Goal: Navigation & Orientation: Find specific page/section

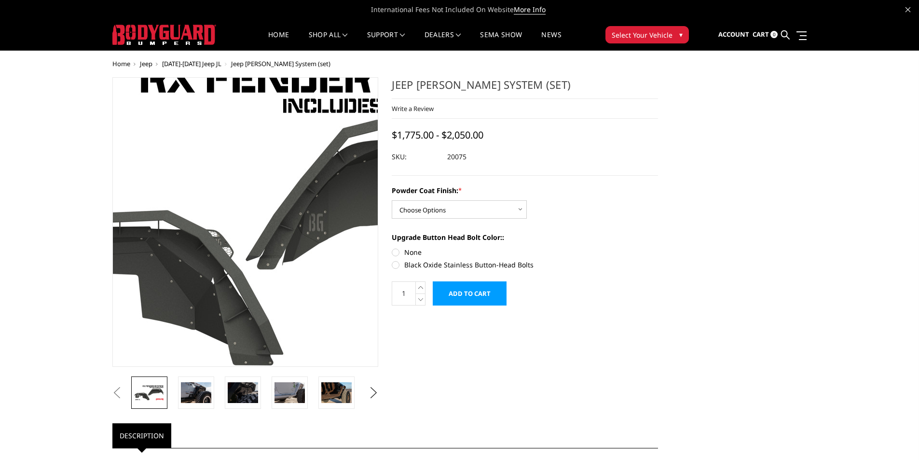
click at [224, 274] on img at bounding box center [277, 210] width 617 height 347
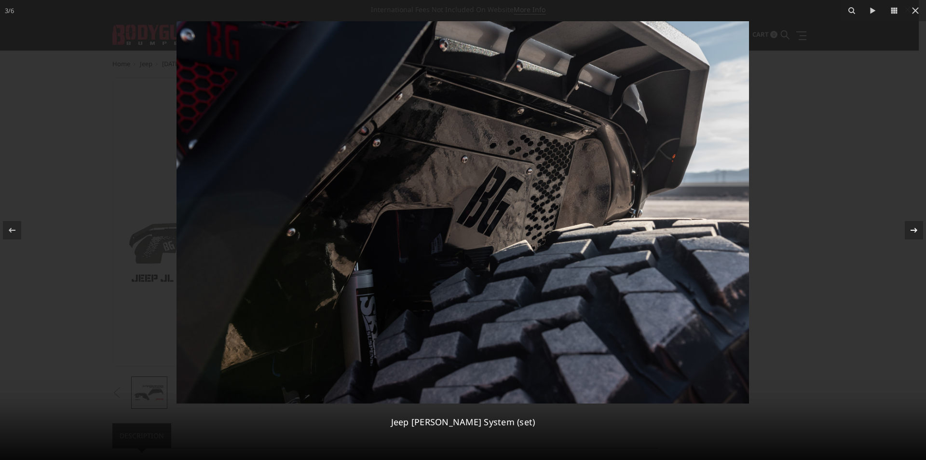
click at [915, 232] on icon at bounding box center [914, 230] width 12 height 12
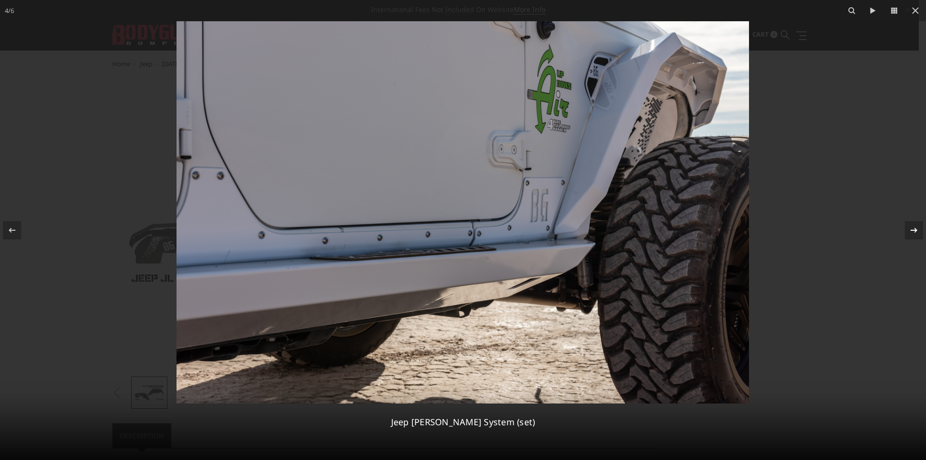
click at [911, 227] on icon at bounding box center [914, 230] width 12 height 12
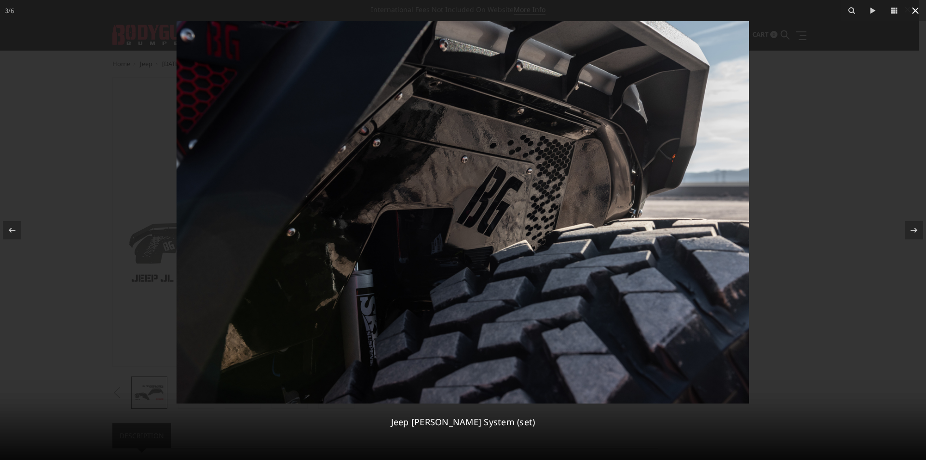
click at [914, 8] on icon at bounding box center [915, 11] width 12 height 12
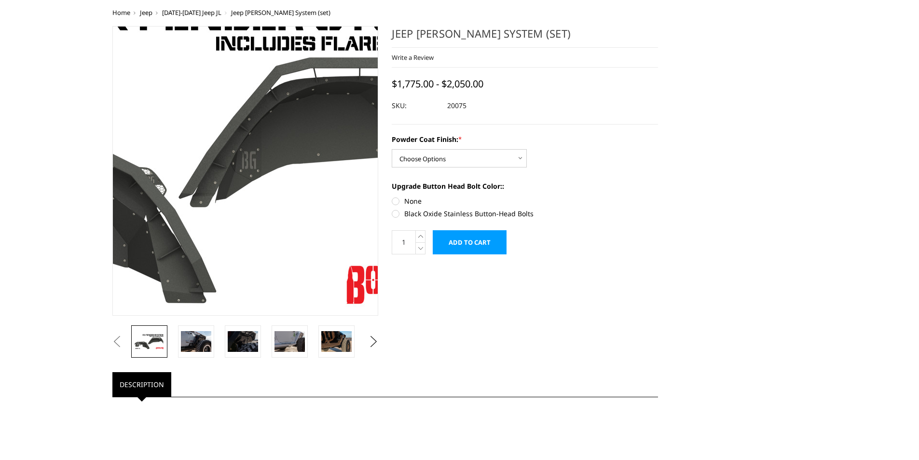
scroll to position [145, 0]
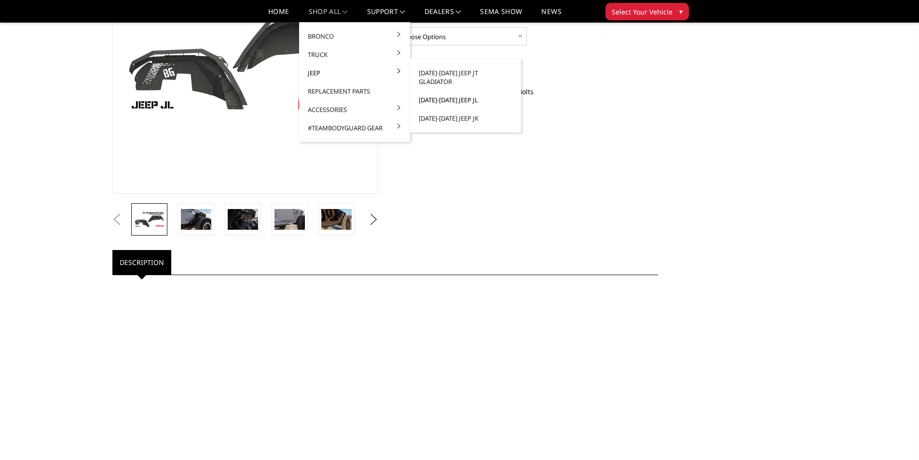
click at [431, 91] on link "[DATE]-[DATE] Jeep JL" at bounding box center [465, 100] width 103 height 18
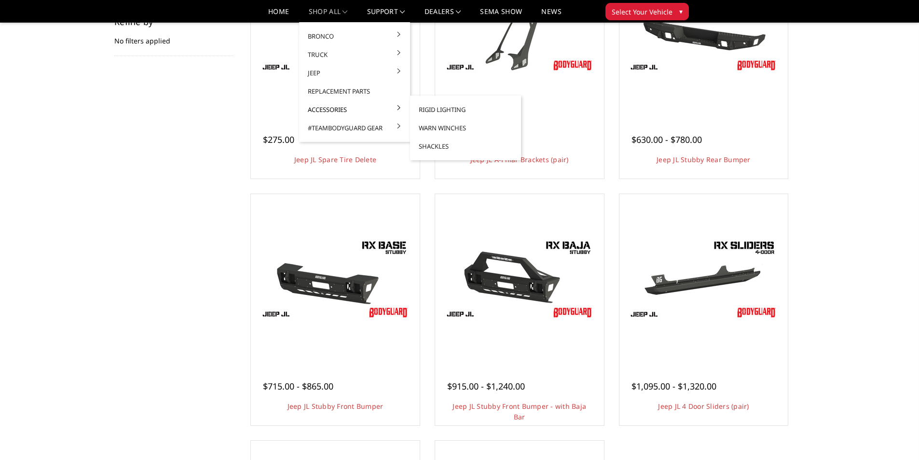
scroll to position [193, 0]
